Goal: Information Seeking & Learning: Check status

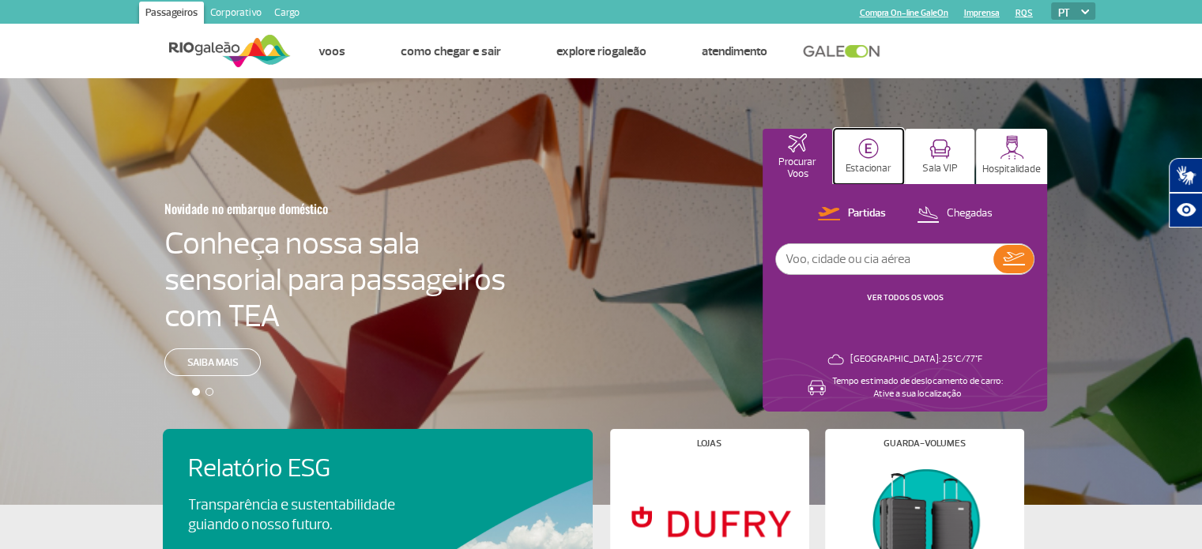
click at [852, 157] on button "Estacionar" at bounding box center [869, 156] width 70 height 55
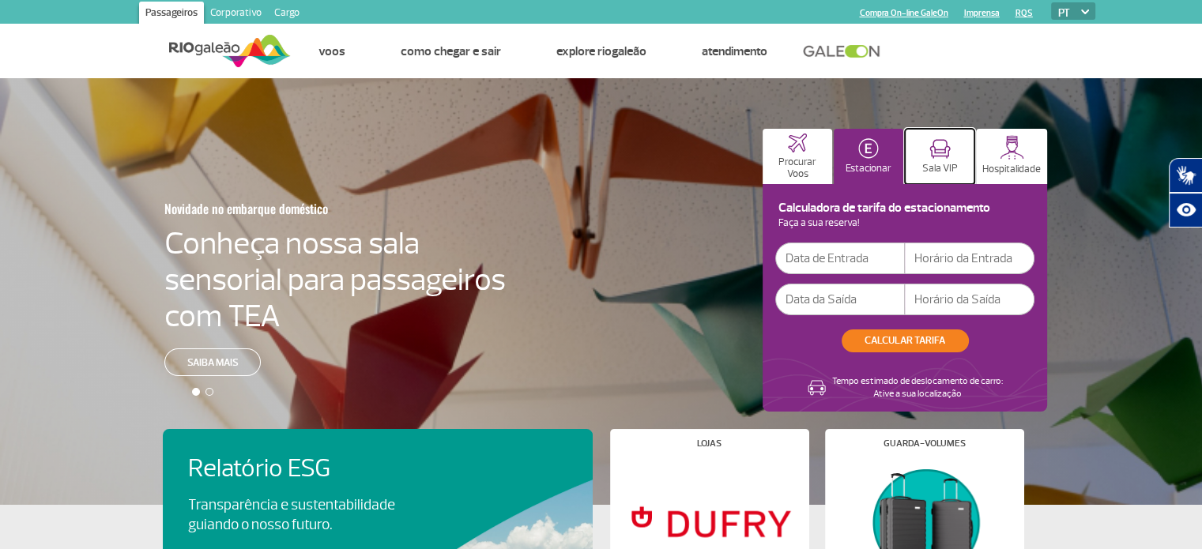
click at [933, 157] on img at bounding box center [939, 149] width 21 height 20
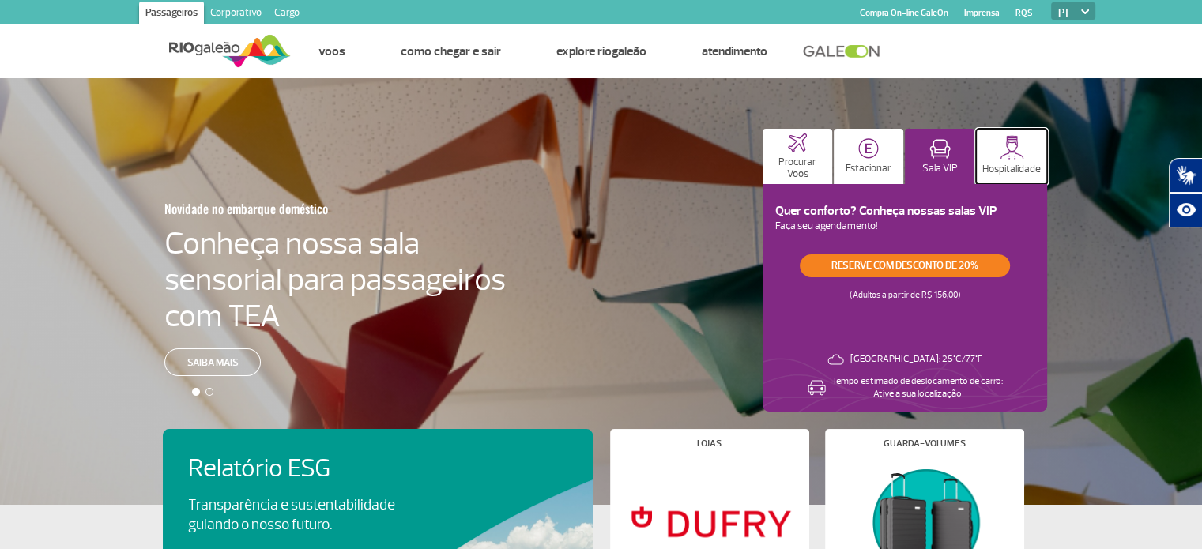
click at [1005, 155] on img at bounding box center [1012, 147] width 25 height 25
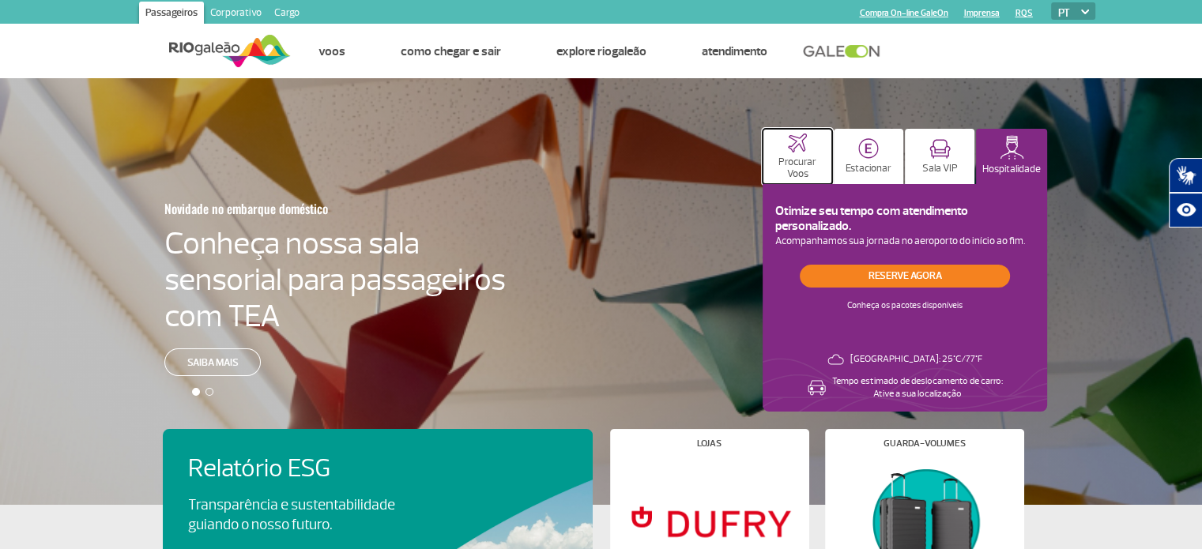
click at [790, 154] on button "Procurar Voos" at bounding box center [798, 156] width 70 height 55
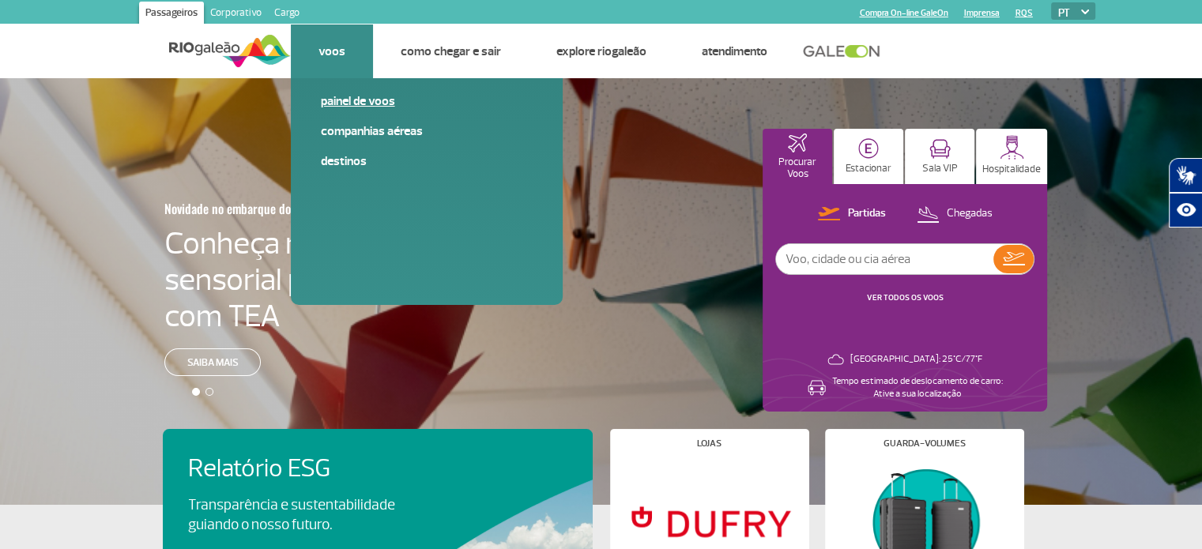
click at [352, 104] on link "Painel de voos" at bounding box center [427, 100] width 212 height 17
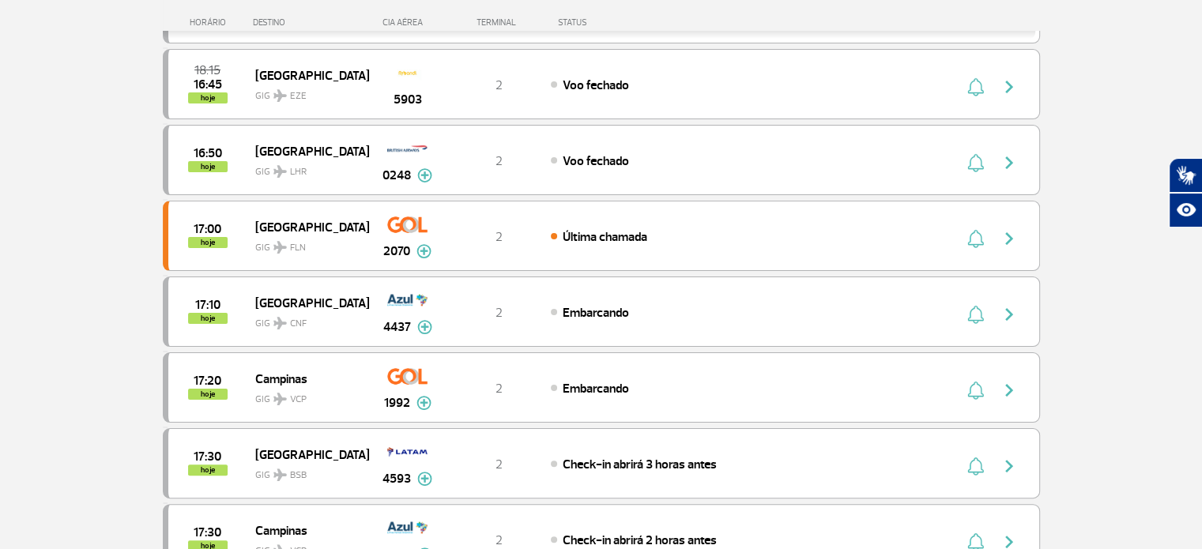
scroll to position [302, 0]
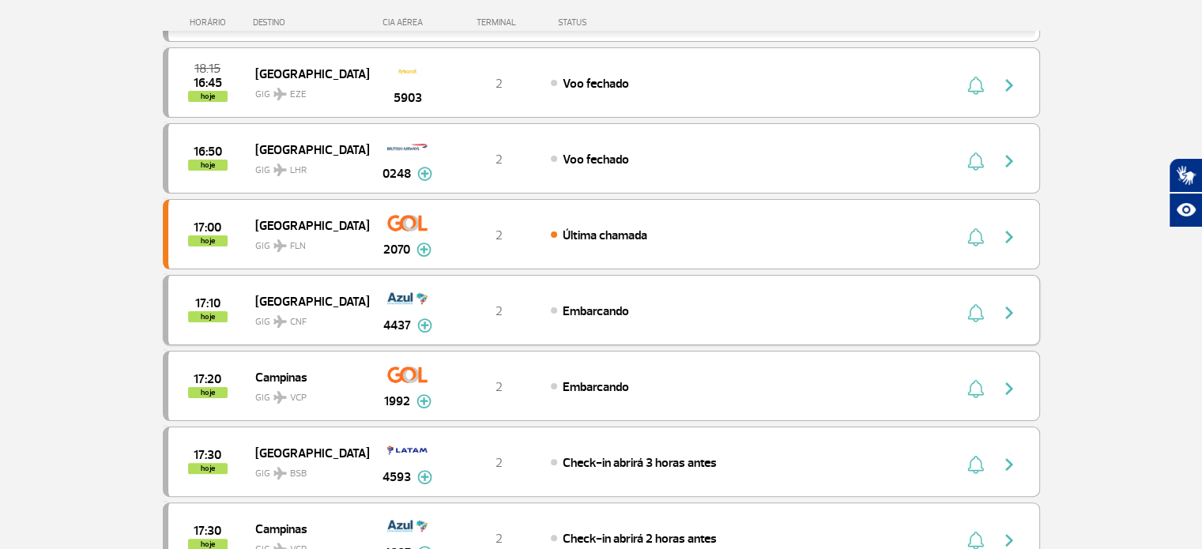
click at [616, 302] on div "Embarcando" at bounding box center [725, 310] width 349 height 17
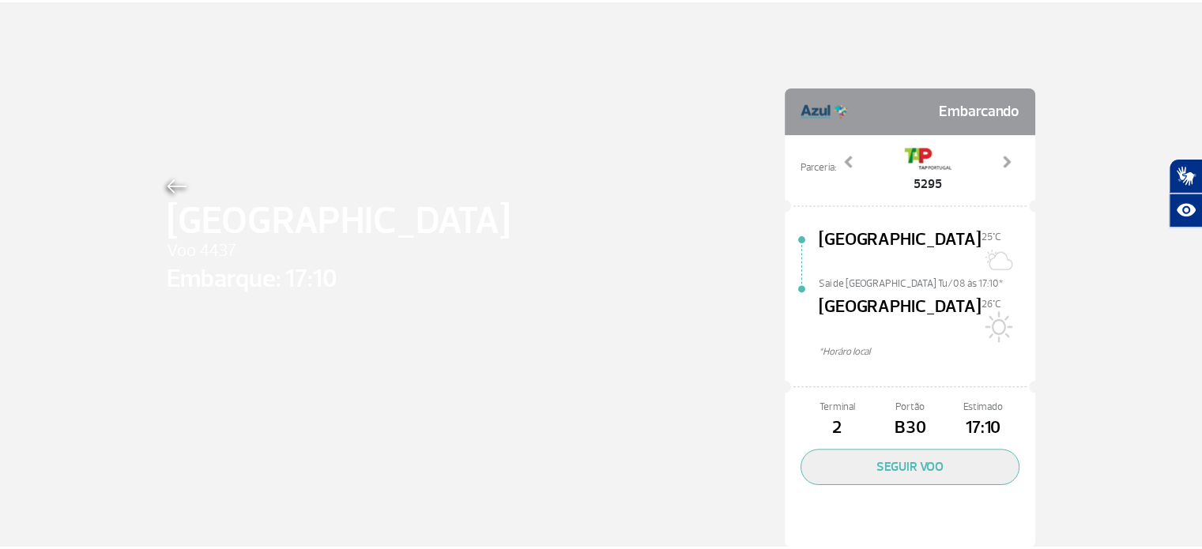
scroll to position [2, 0]
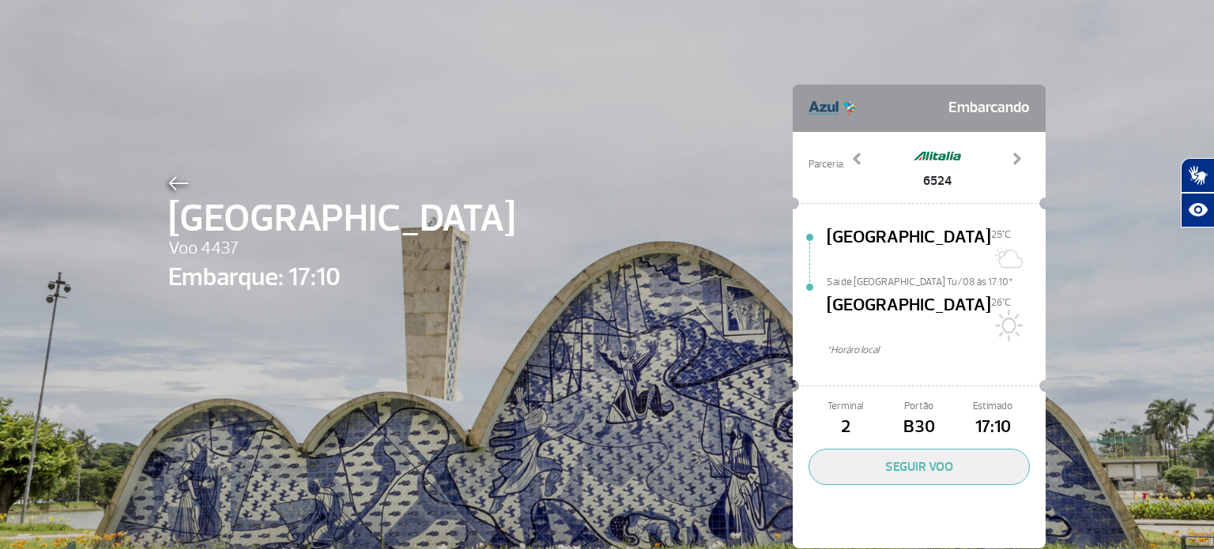
click at [170, 183] on img at bounding box center [178, 183] width 21 height 14
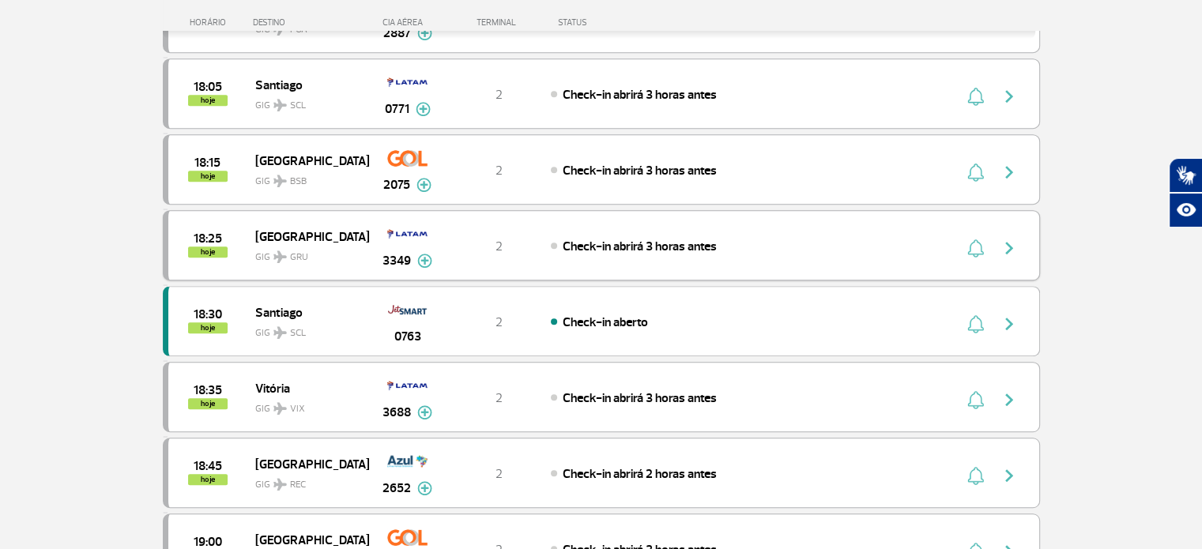
scroll to position [1051, 0]
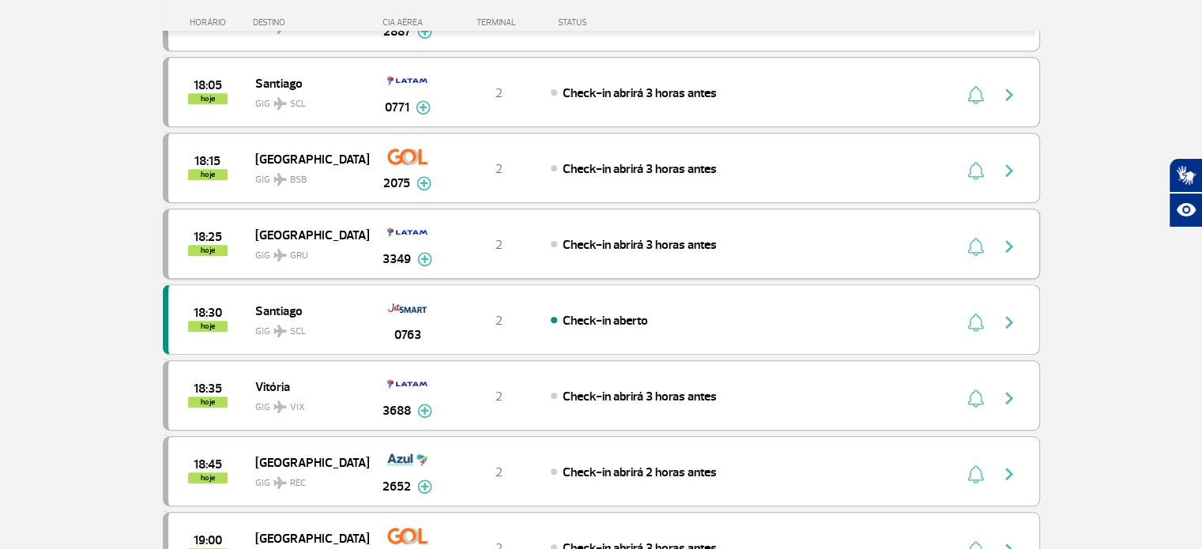
click at [458, 223] on div "18:25 hoje [GEOGRAPHIC_DATA] GRU 3349 2 Check-in abrirá 3 horas antes Parcerias…" at bounding box center [601, 244] width 877 height 70
click at [665, 223] on div "18:25 hoje [GEOGRAPHIC_DATA] GRU 3349 2 Check-in abrirá 3 horas antes Parcerias…" at bounding box center [601, 244] width 877 height 70
click at [1012, 237] on img "button" at bounding box center [1009, 246] width 19 height 19
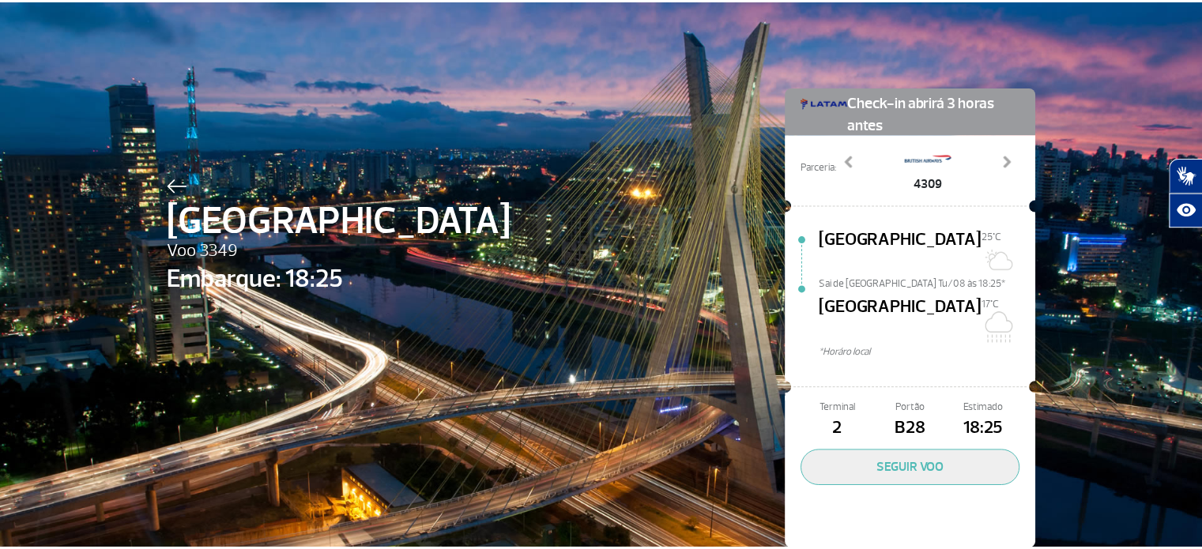
scroll to position [2, 0]
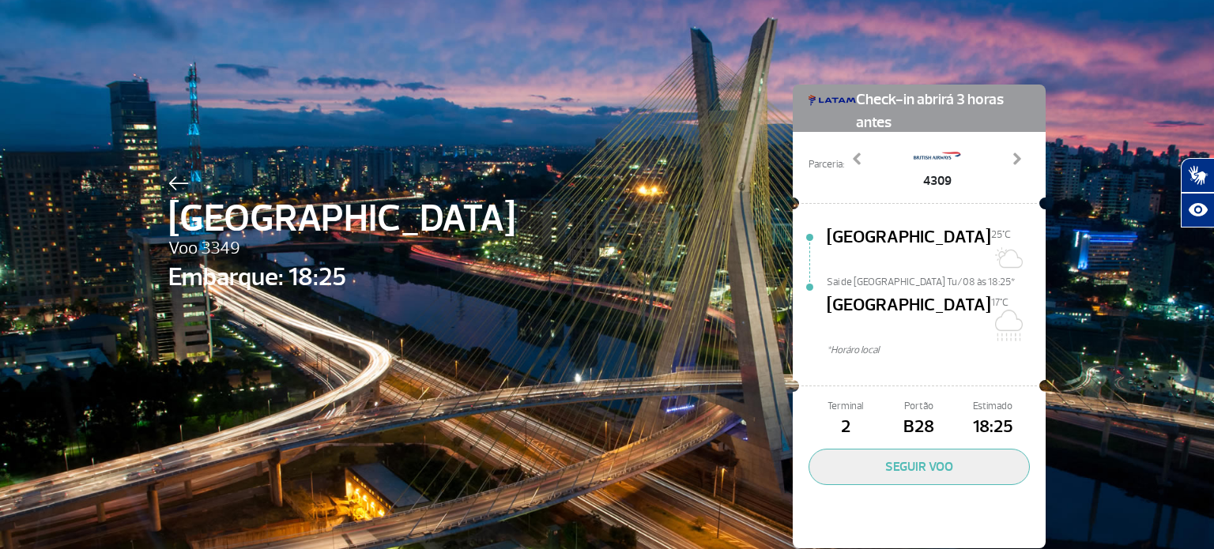
click at [169, 182] on img at bounding box center [178, 183] width 21 height 14
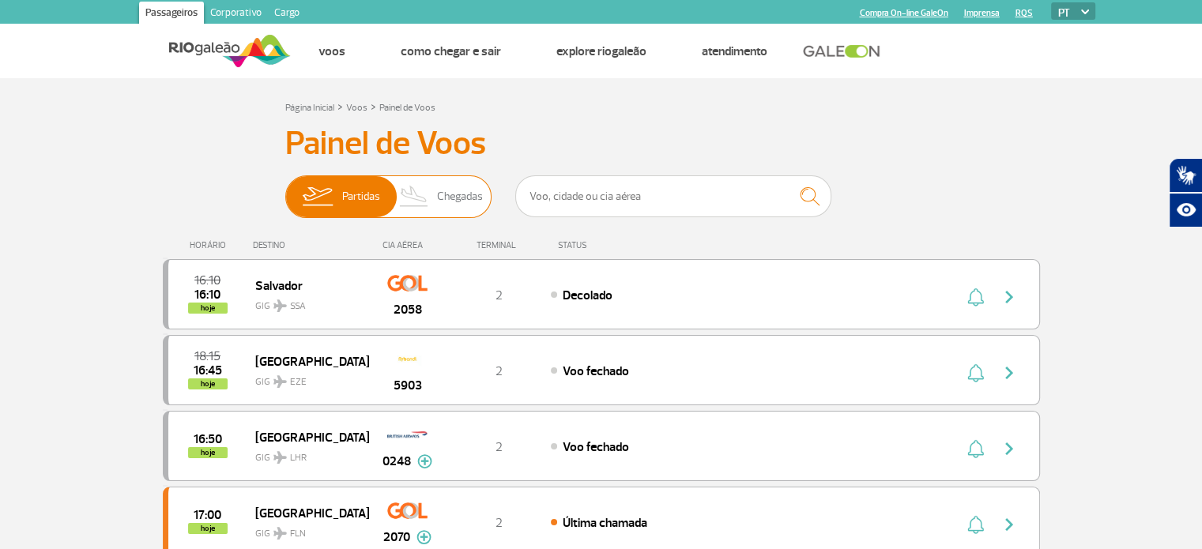
click at [437, 193] on span "Chegadas" at bounding box center [460, 196] width 46 height 41
click at [285, 189] on input "Partidas Chegadas" at bounding box center [285, 189] width 0 height 0
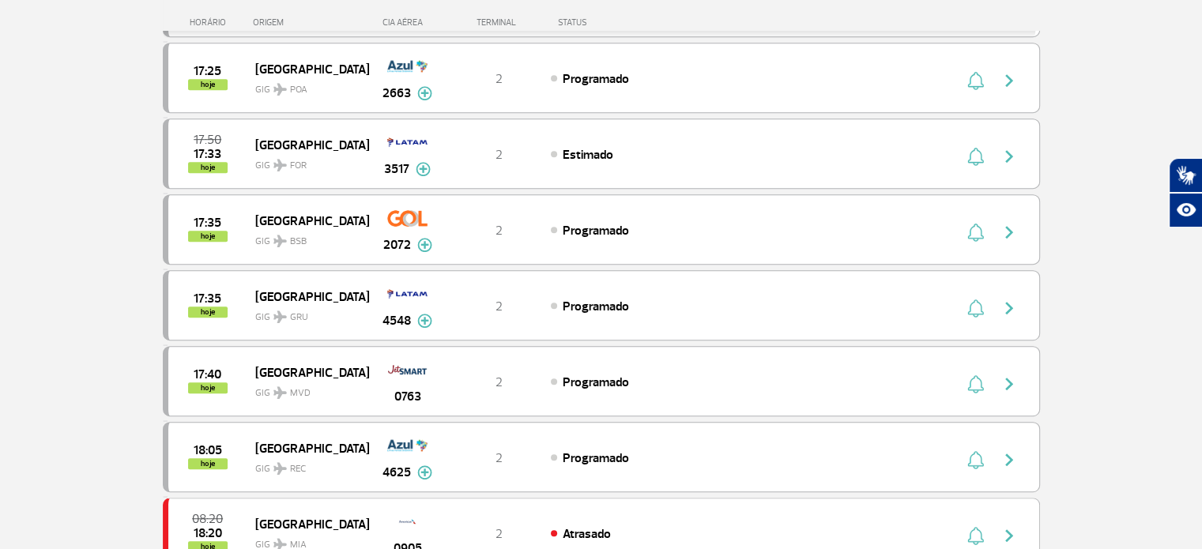
scroll to position [990, 0]
click at [360, 210] on div "Brasília GIG BSB" at bounding box center [311, 229] width 113 height 39
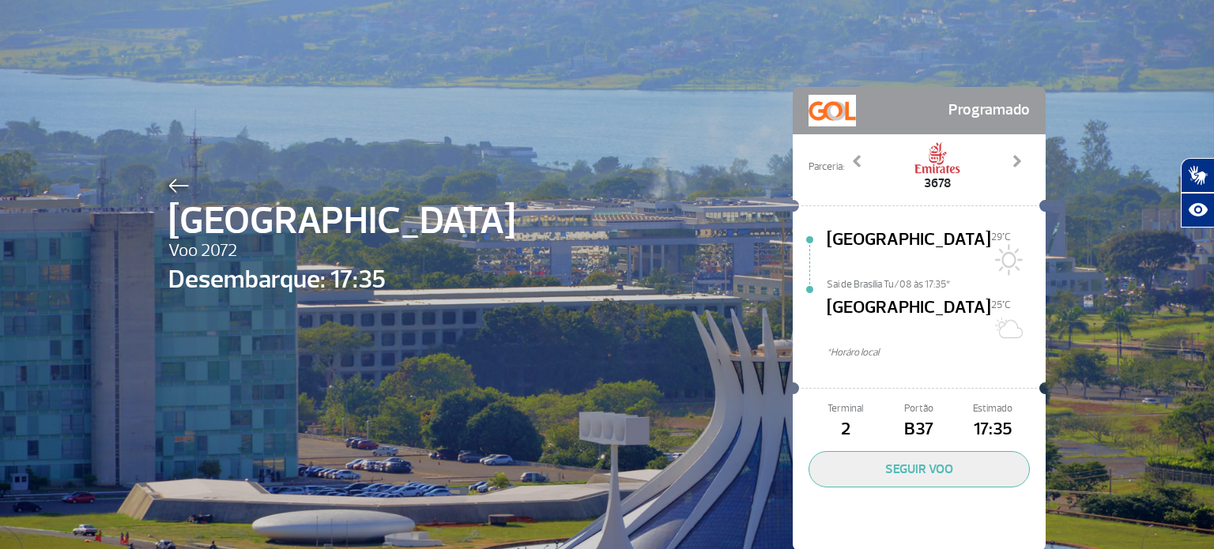
click at [170, 183] on img at bounding box center [178, 186] width 21 height 14
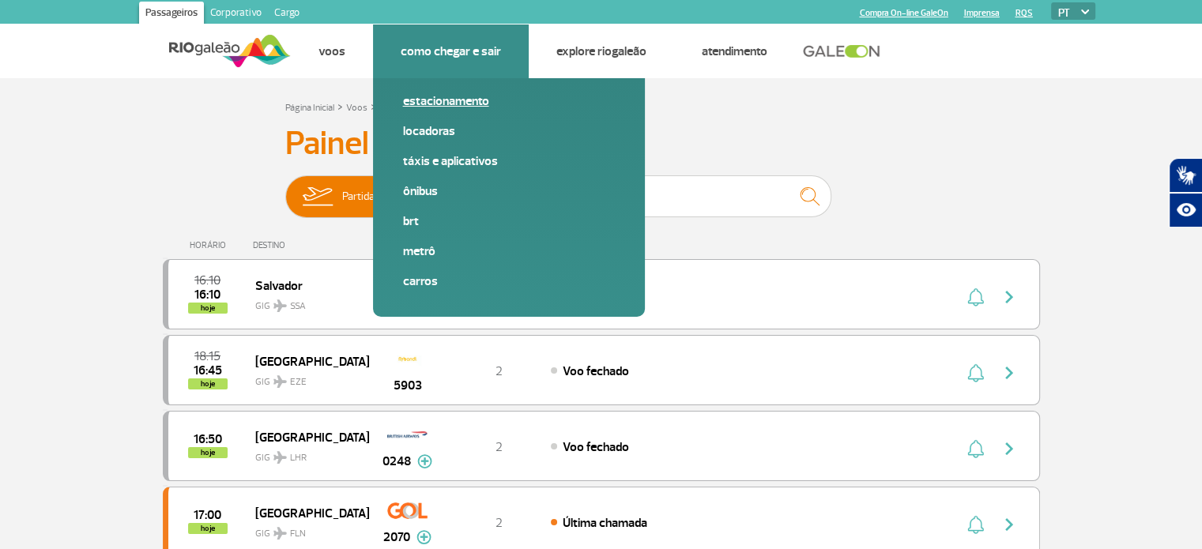
click at [435, 97] on link "Estacionamento" at bounding box center [509, 100] width 212 height 17
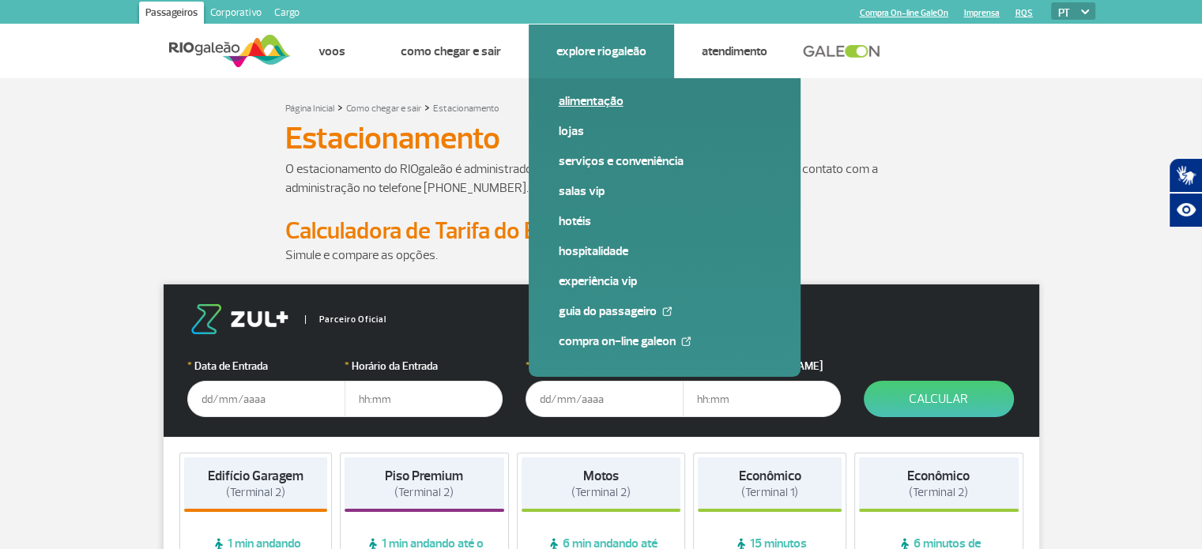
click at [585, 104] on link "Alimentação" at bounding box center [665, 100] width 212 height 17
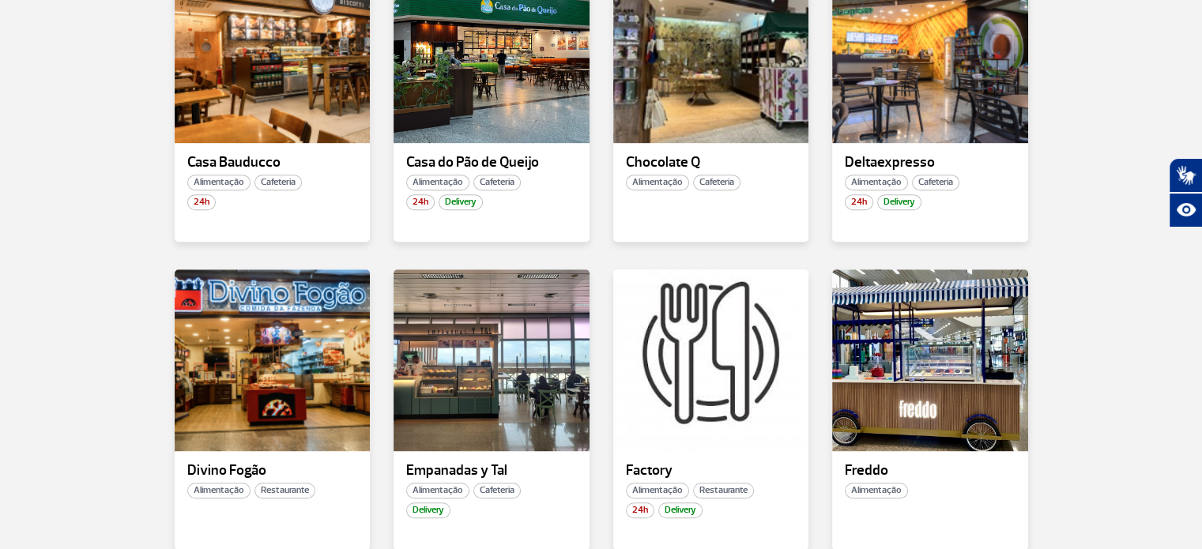
scroll to position [801, 0]
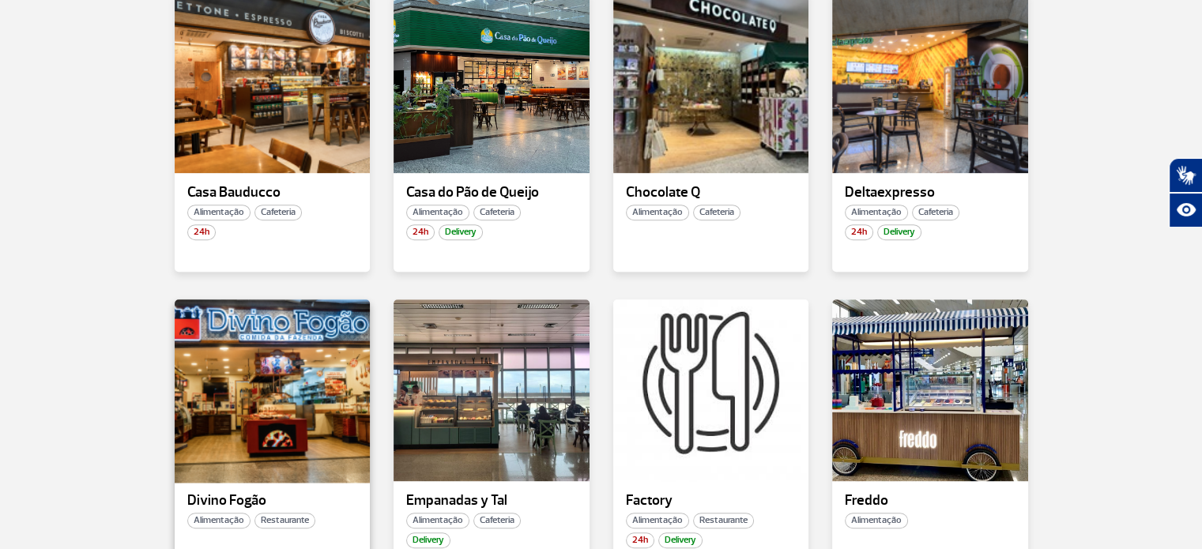
click at [251, 333] on div at bounding box center [271, 390] width 199 height 186
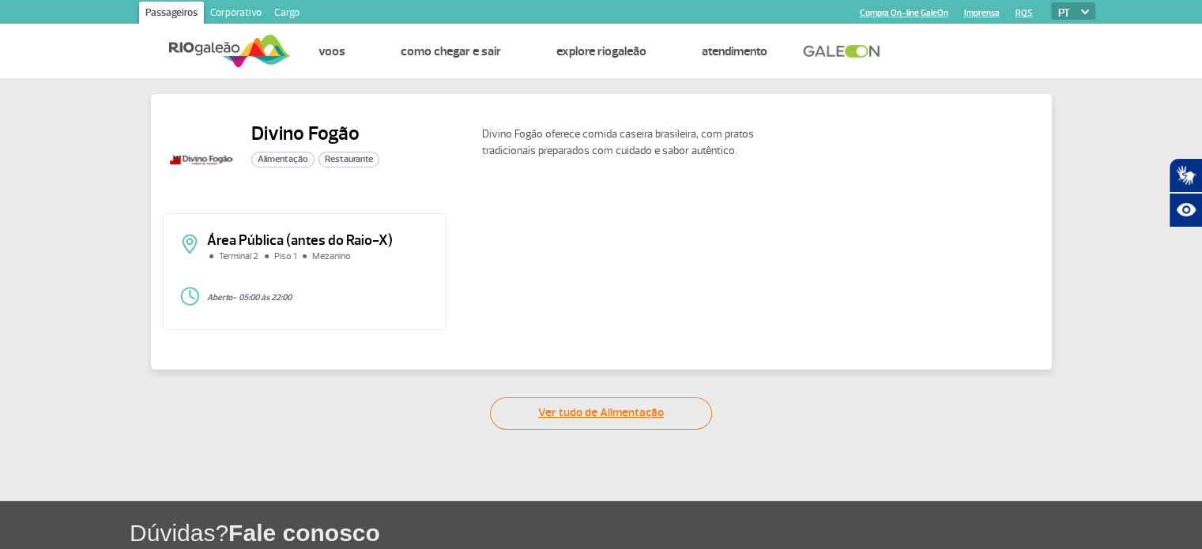
click at [599, 413] on link "Ver tudo de Alimentação" at bounding box center [601, 414] width 222 height 32
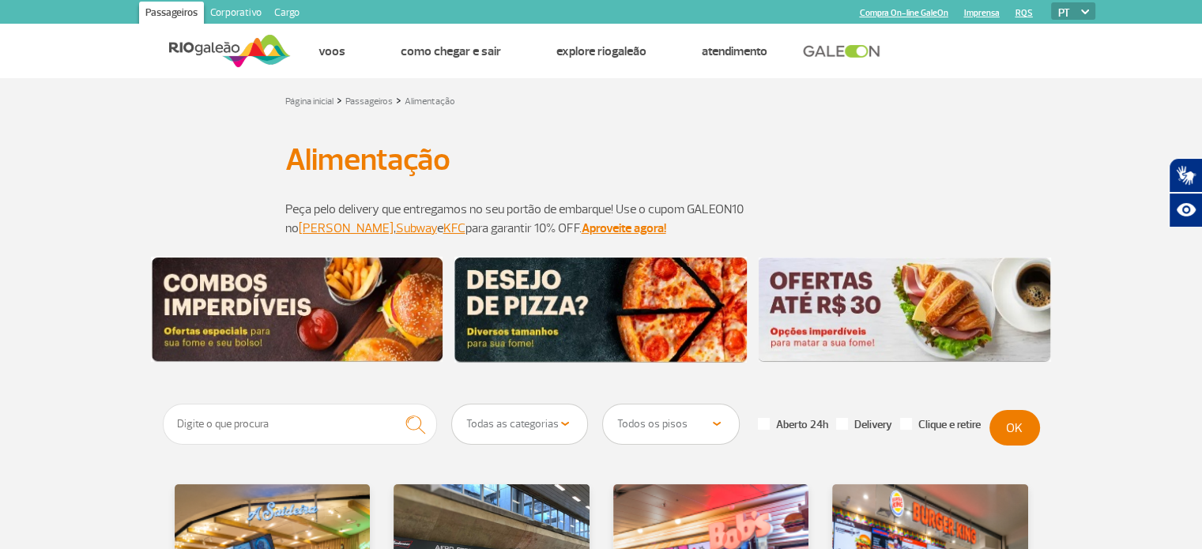
click at [593, 293] on img at bounding box center [600, 310] width 292 height 106
click at [847, 50] on link at bounding box center [845, 51] width 85 height 14
click at [239, 13] on link "Corporativo" at bounding box center [236, 14] width 64 height 25
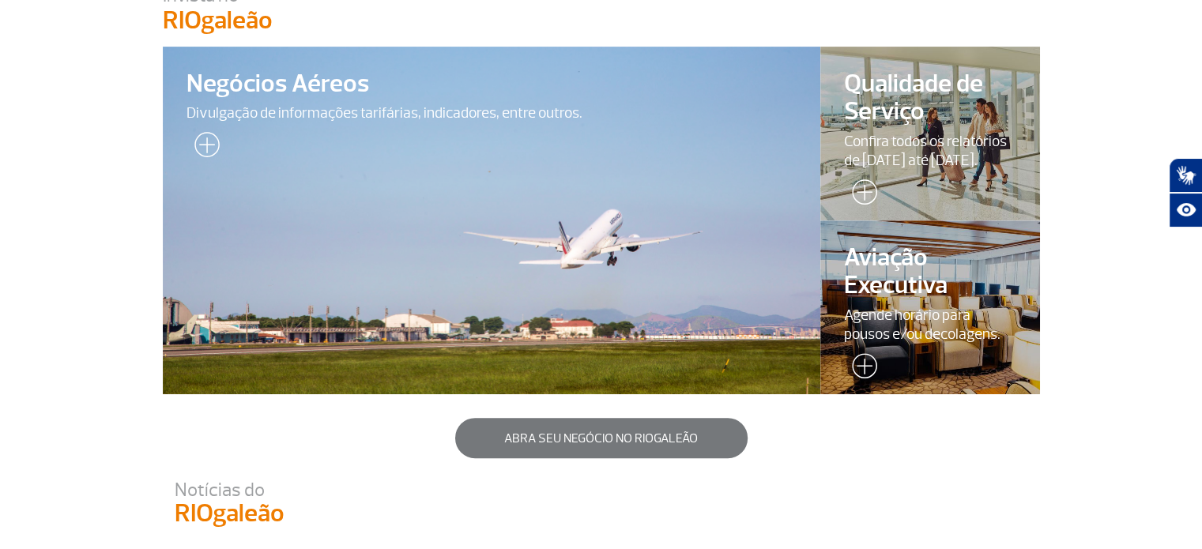
scroll to position [478, 0]
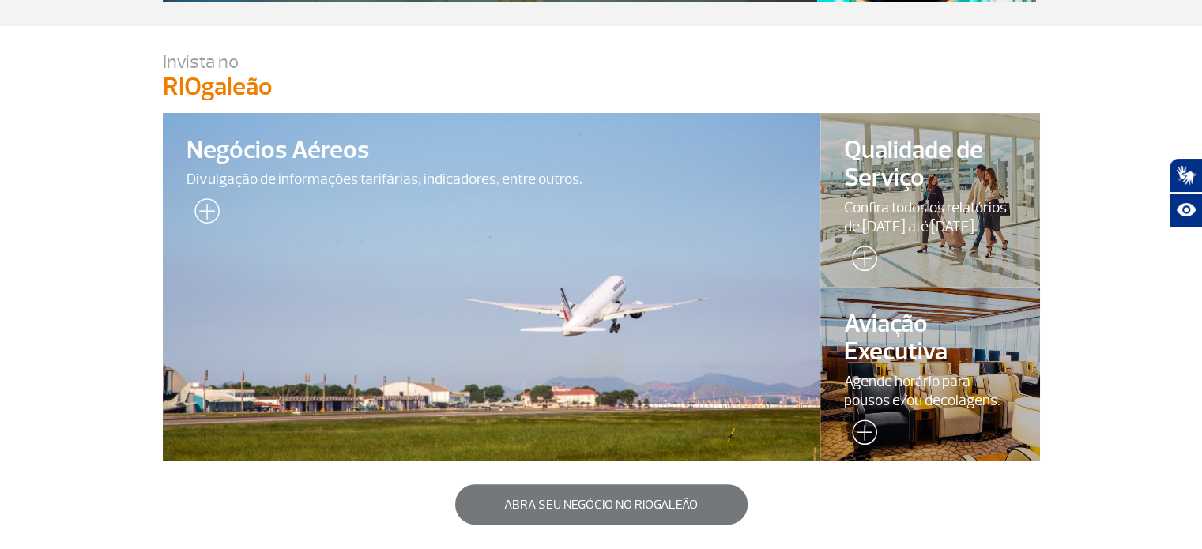
click at [388, 254] on div at bounding box center [491, 287] width 671 height 355
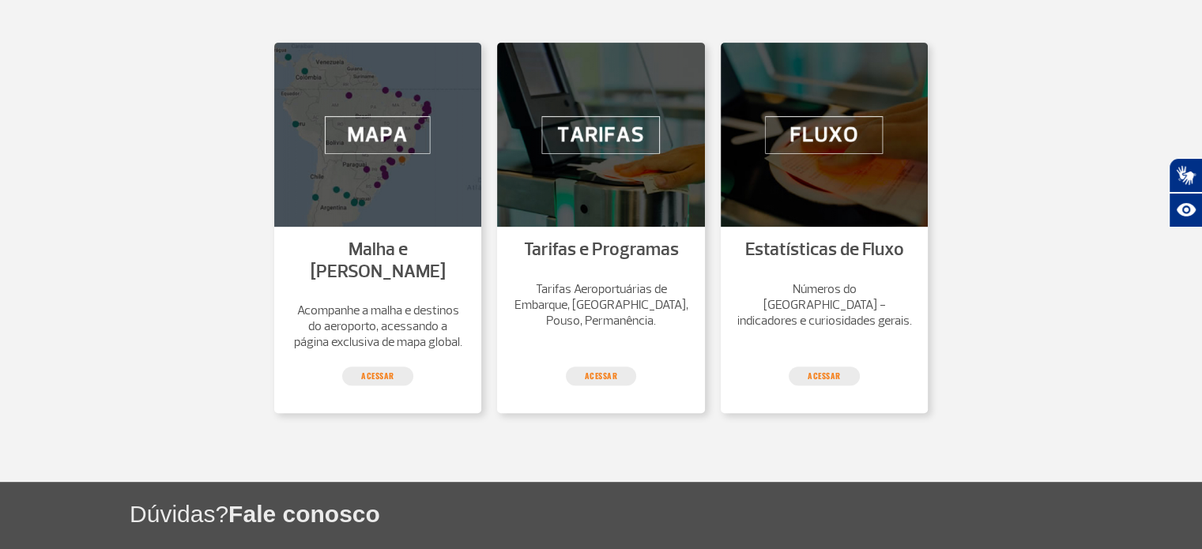
scroll to position [490, 0]
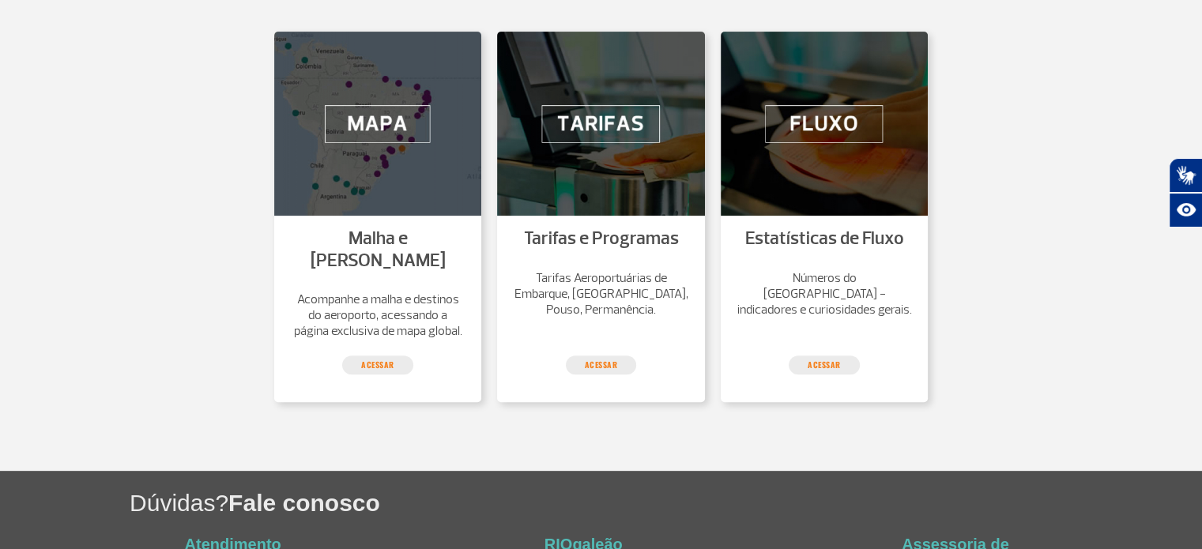
click at [599, 328] on li "Tarifas Aeroportuárias de Embarque, Conexão, Pouso, Permanência." at bounding box center [601, 300] width 208 height 68
click at [604, 356] on link "Acessar" at bounding box center [601, 365] width 71 height 19
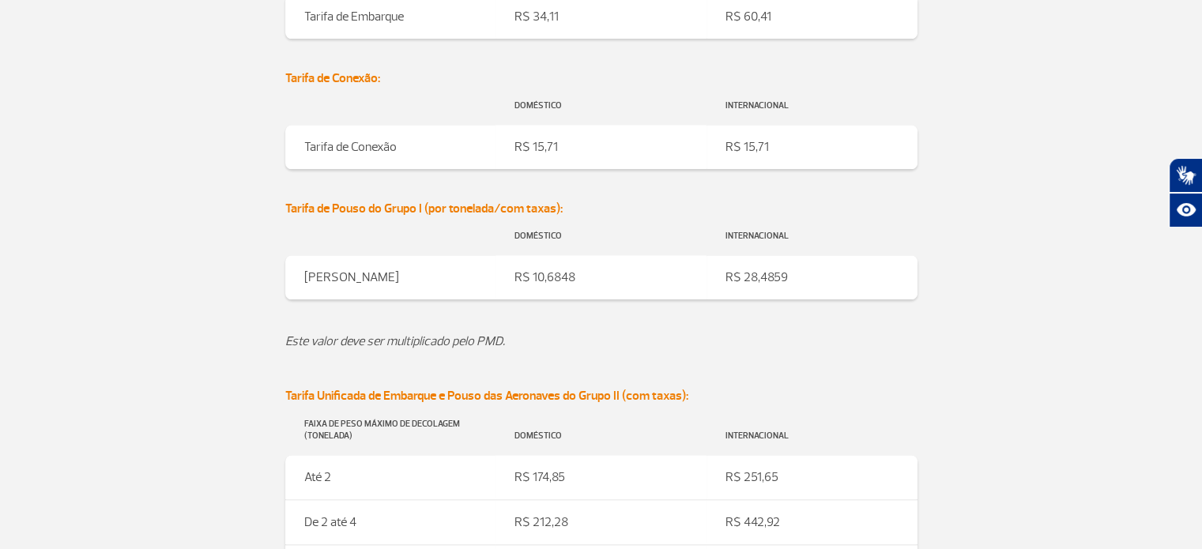
scroll to position [2170, 0]
